Goal: Find specific page/section: Find specific page/section

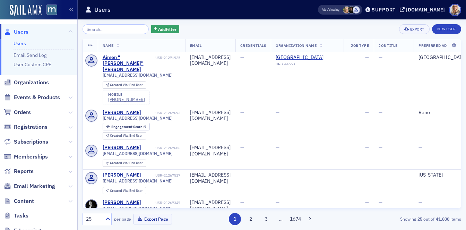
click at [93, 31] on input "search" at bounding box center [116, 29] width 66 height 10
type input "[PERSON_NAME]"
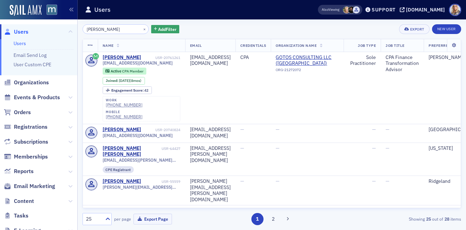
click at [117, 29] on input "[PERSON_NAME]" at bounding box center [116, 29] width 66 height 10
drag, startPoint x: 117, startPoint y: 29, endPoint x: 76, endPoint y: 29, distance: 41.3
click at [76, 29] on div "Users Users Email Send Log User Custom CPE Organizations Events & Products Orde…" at bounding box center [233, 115] width 466 height 230
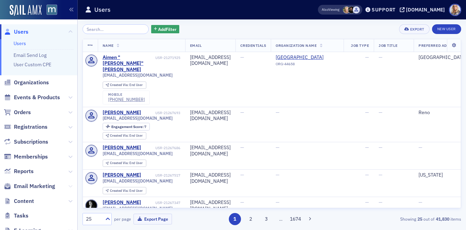
click at [70, 187] on icon at bounding box center [70, 186] width 4 height 4
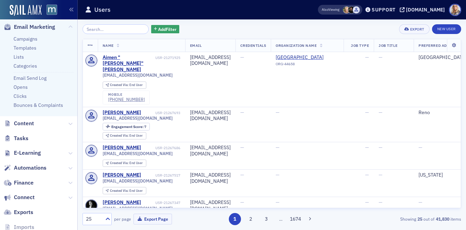
scroll to position [193, 0]
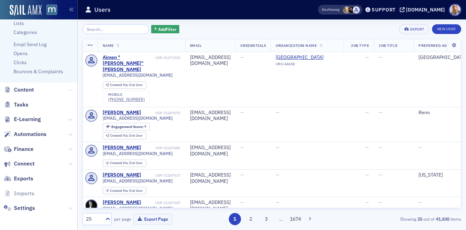
click at [71, 88] on icon at bounding box center [70, 90] width 4 height 4
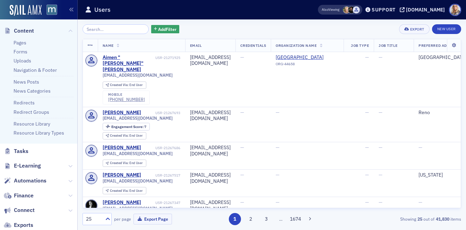
scroll to position [253, 0]
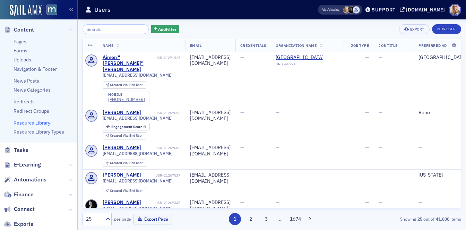
click at [30, 123] on link "Resource Library" at bounding box center [32, 123] width 37 height 6
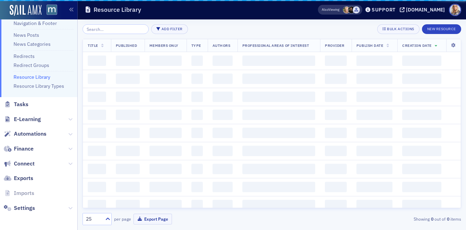
scroll to position [181, 0]
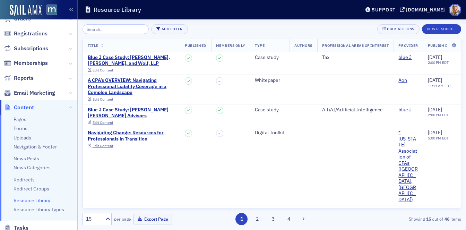
scroll to position [61, 0]
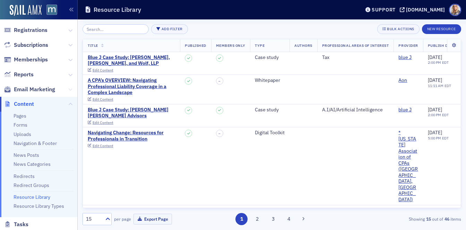
click at [71, 89] on icon at bounding box center [70, 89] width 4 height 4
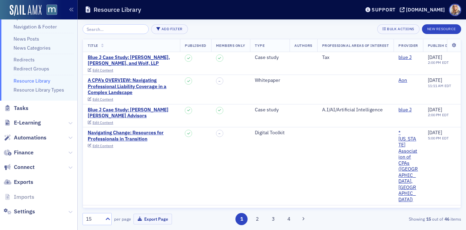
scroll to position [262, 0]
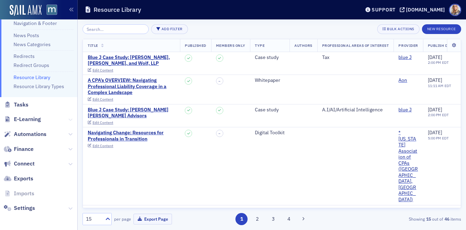
click at [70, 118] on icon at bounding box center [70, 120] width 4 height 4
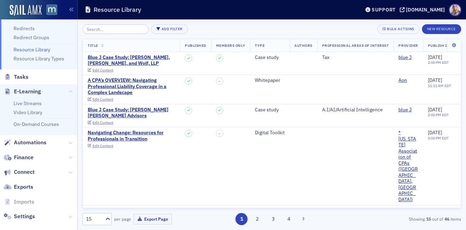
scroll to position [292, 0]
